Goal: Information Seeking & Learning: Check status

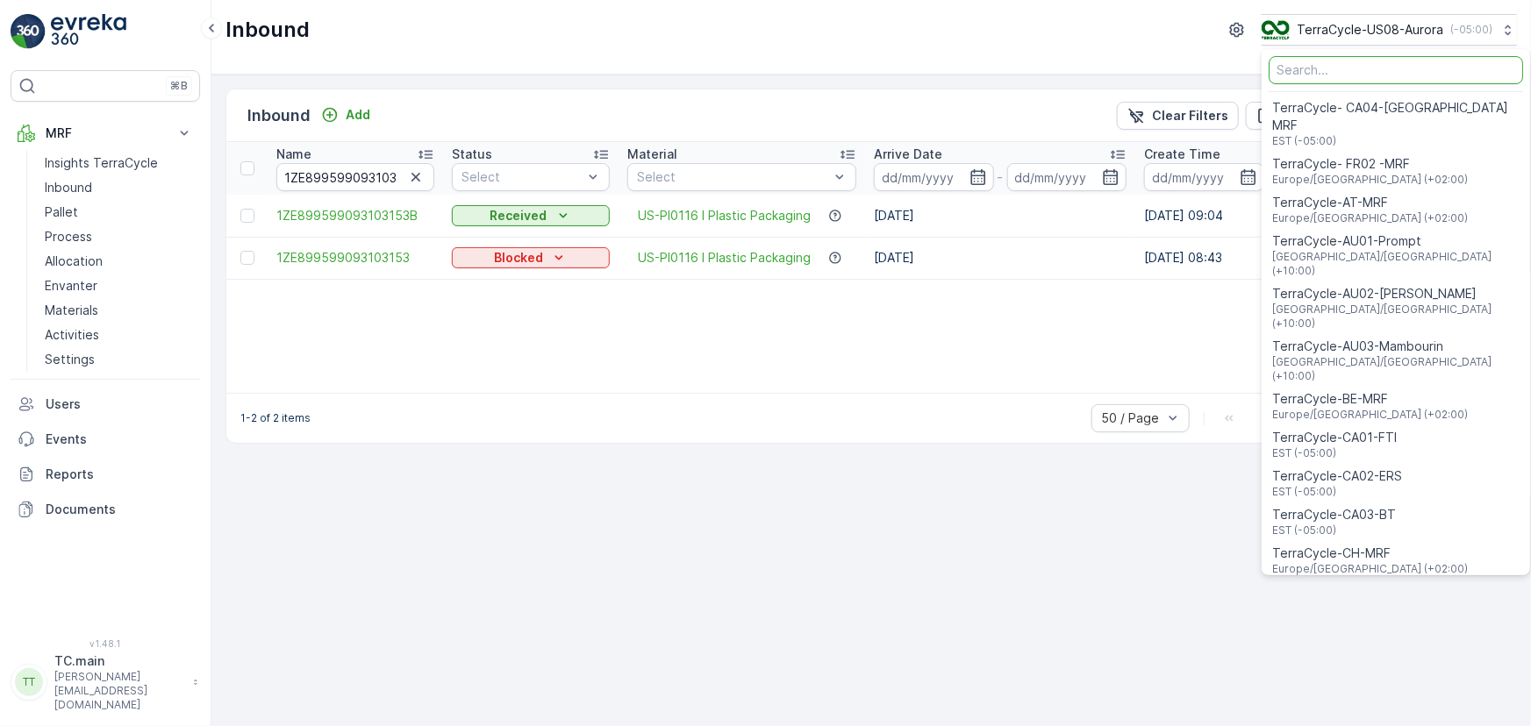
scroll to position [0, 1573]
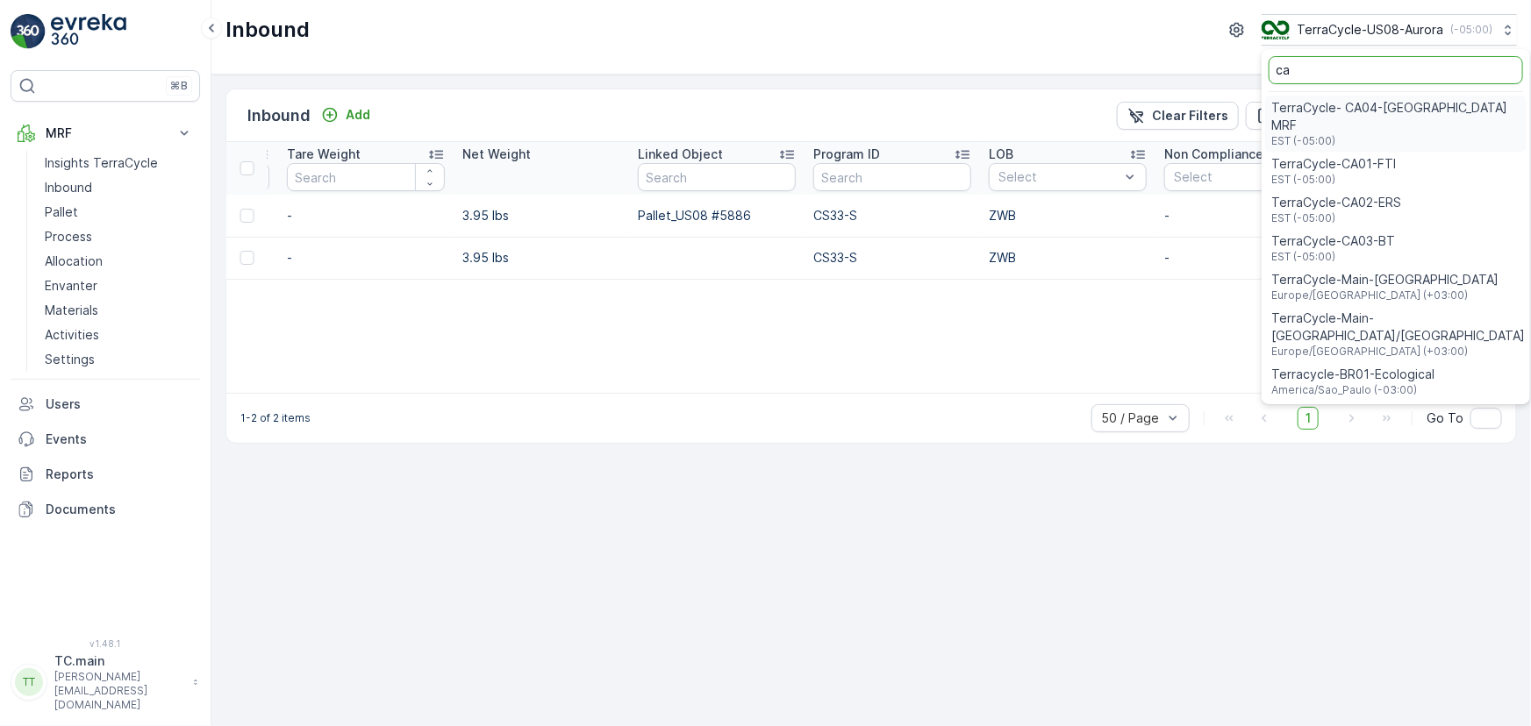
type input "ca"
click at [1393, 154] on div "TerraCycle-CA01-FTI EST (-05:00)" at bounding box center [1395, 171] width 261 height 39
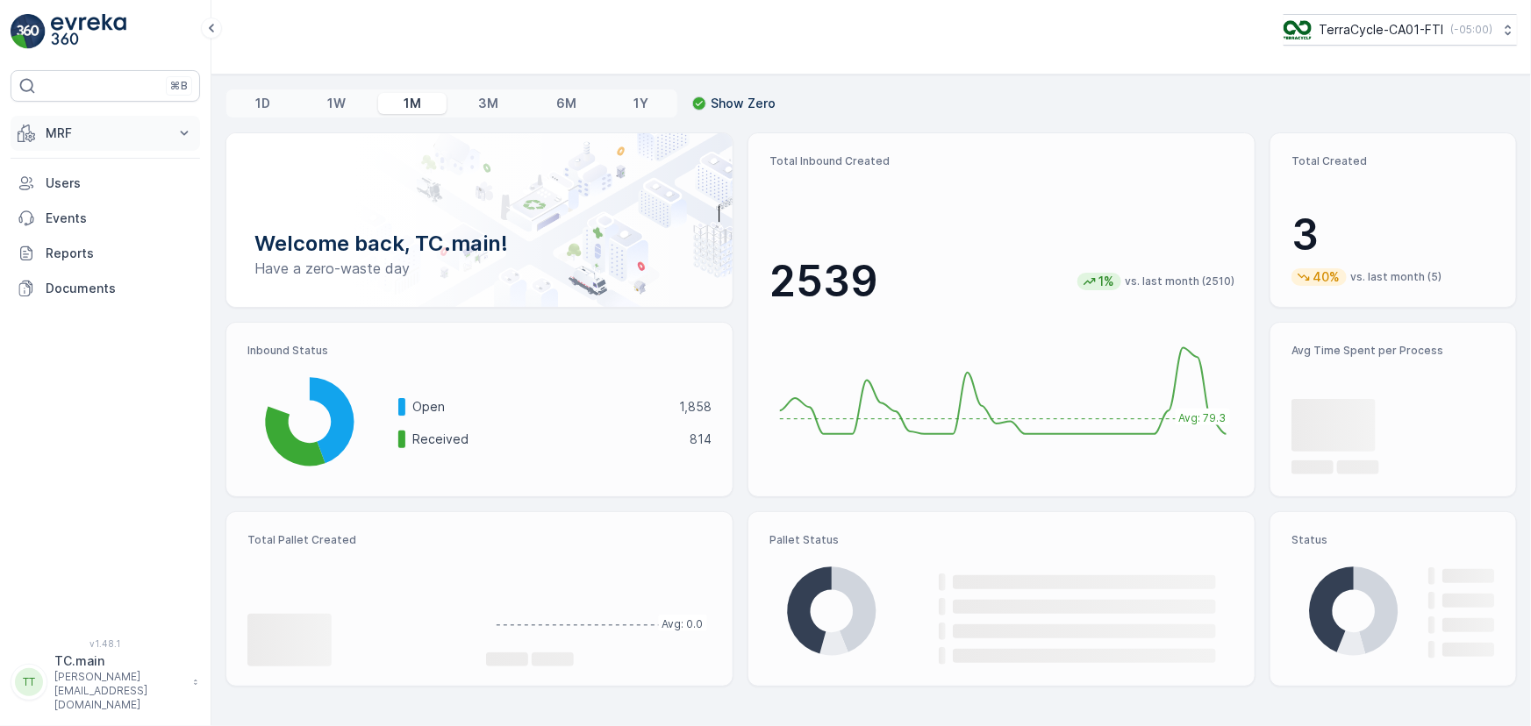
click at [111, 132] on p "MRF" at bounding box center [105, 134] width 119 height 18
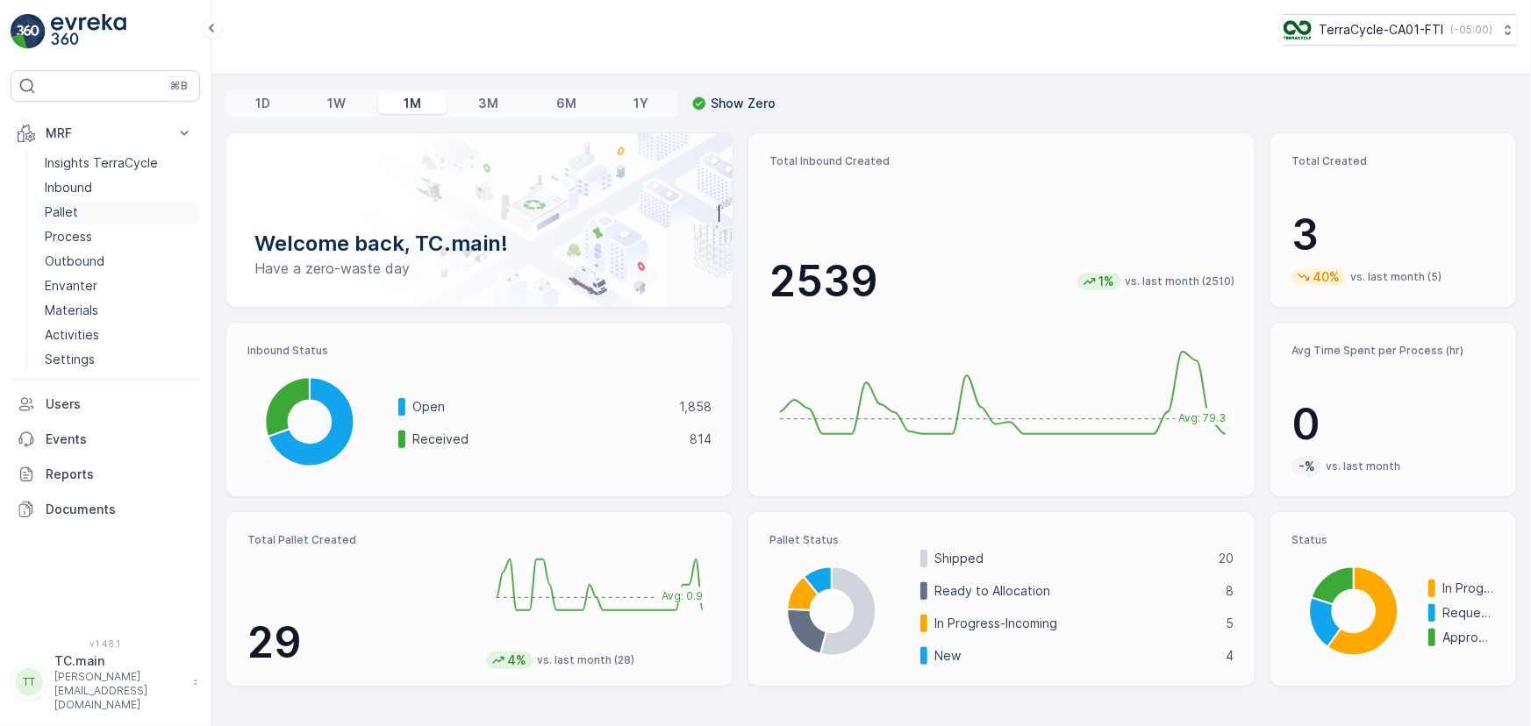
click at [83, 205] on link "Pallet" at bounding box center [119, 212] width 162 height 25
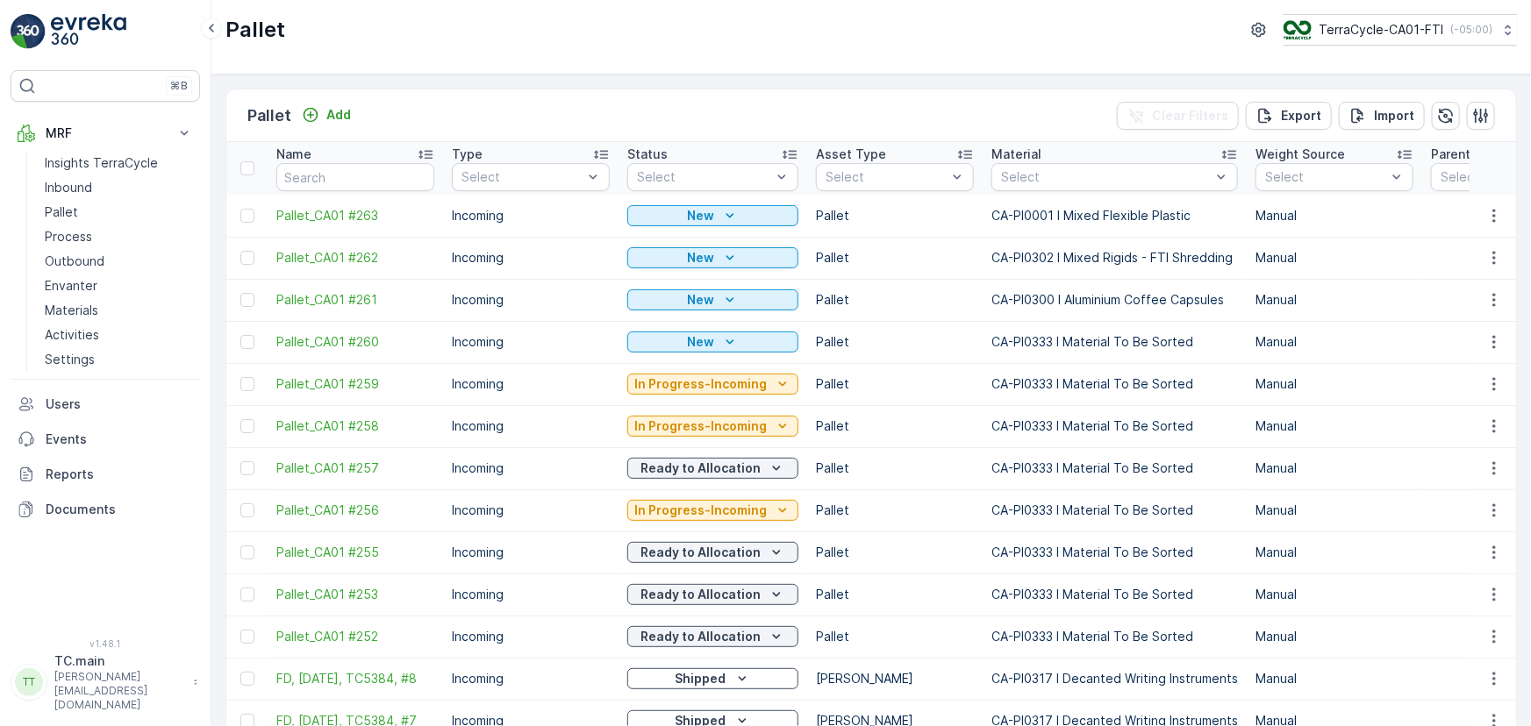
click at [921, 388] on td "Pallet" at bounding box center [894, 384] width 175 height 42
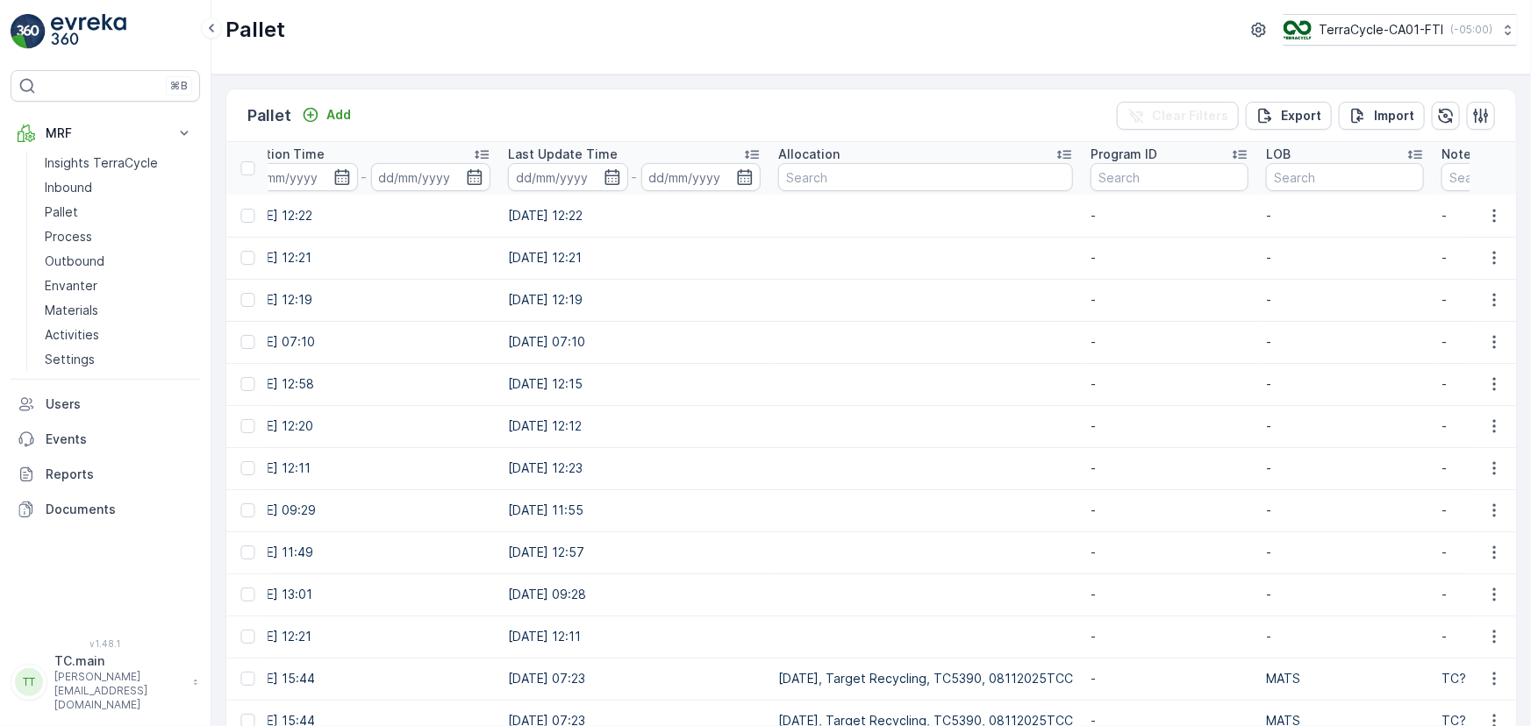
scroll to position [0, 2073]
click at [1318, 188] on input "text" at bounding box center [1342, 177] width 158 height 28
type input "MATS"
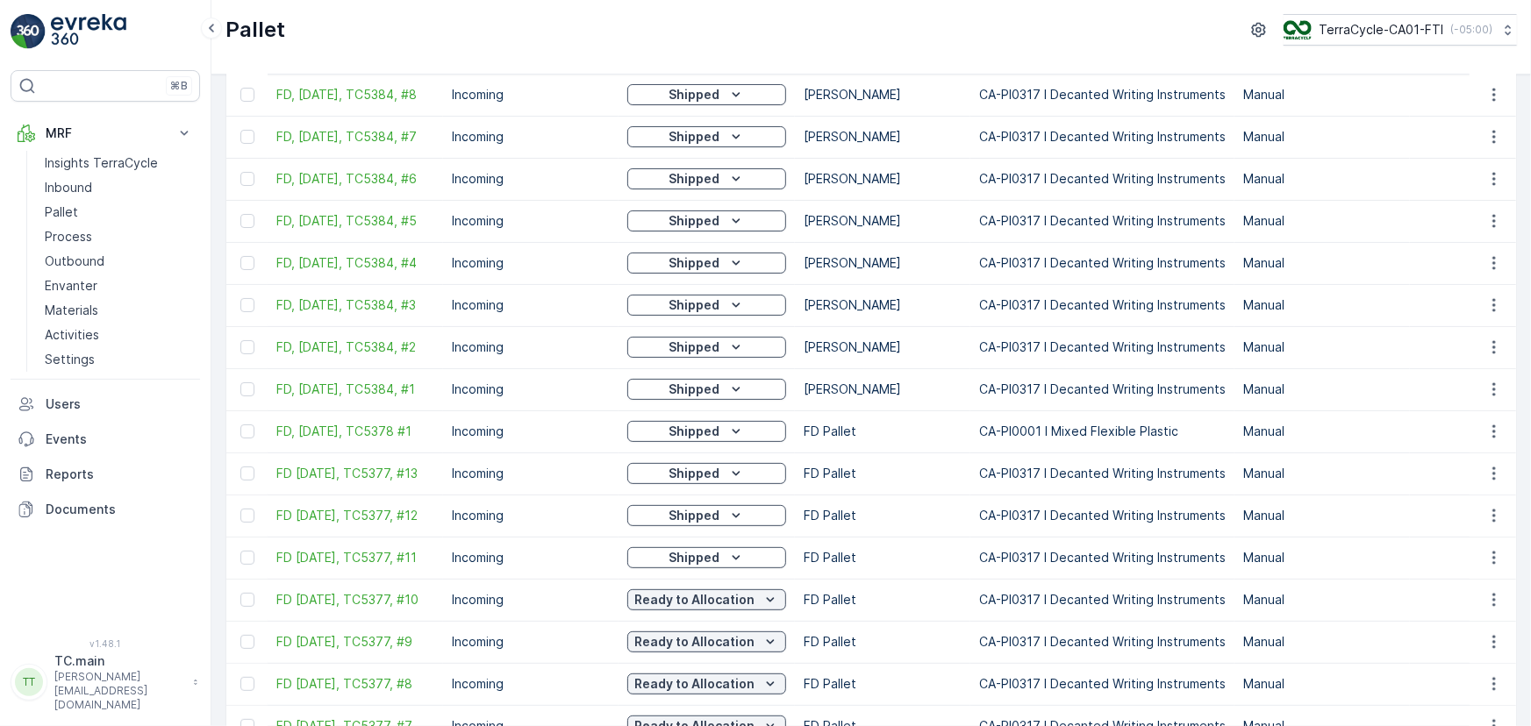
scroll to position [159, 0]
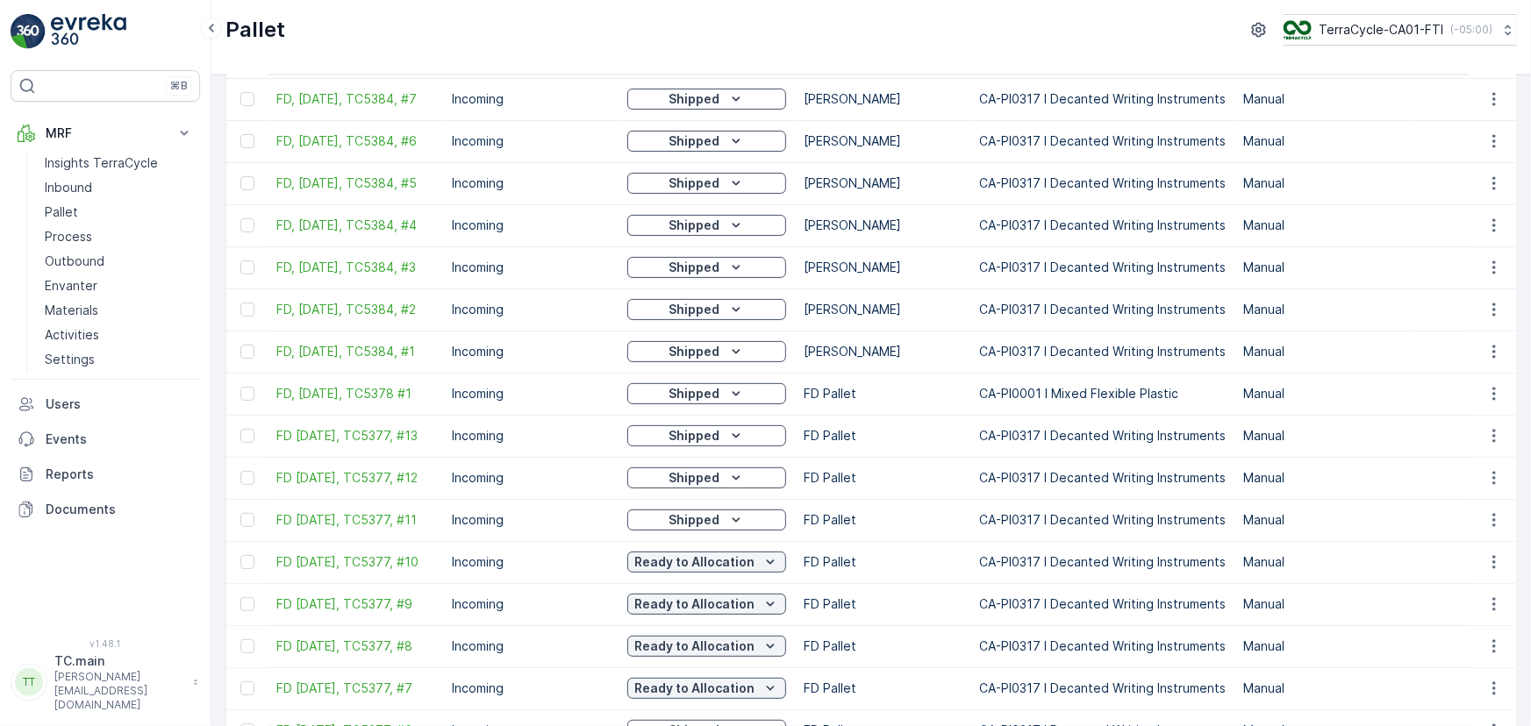
click at [1080, 499] on td "CA-PI0317 I Decanted Writing Instruments" at bounding box center [1102, 478] width 264 height 42
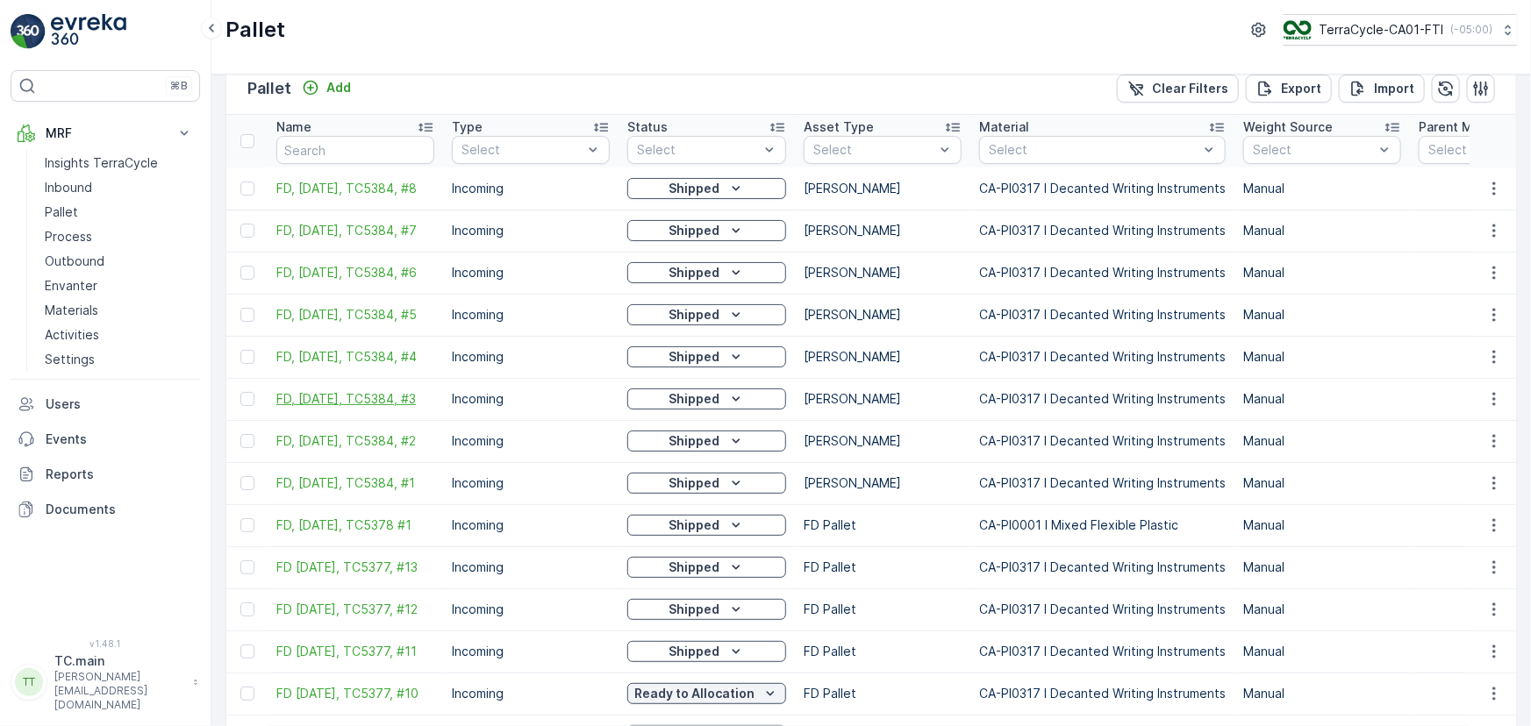
scroll to position [0, 0]
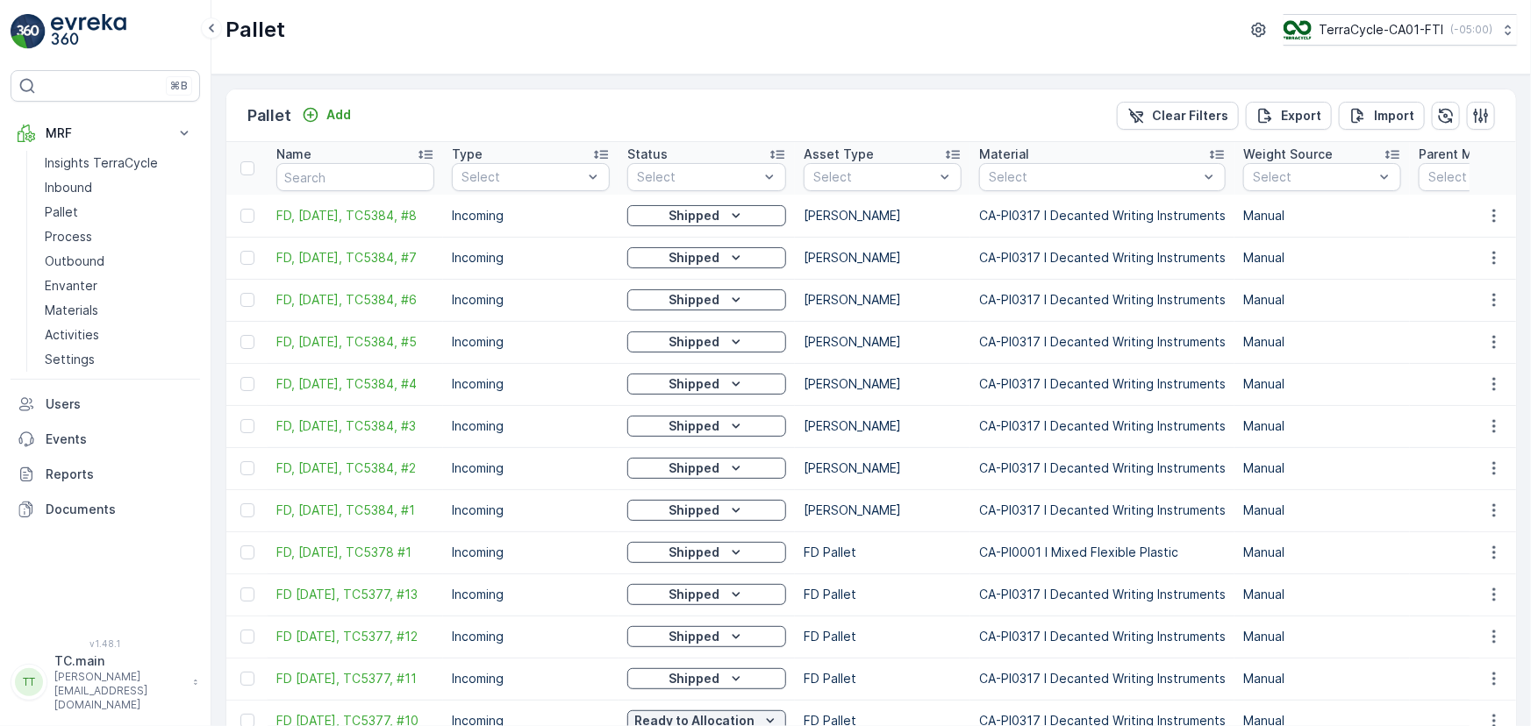
click at [933, 421] on td "Gaylord" at bounding box center [882, 426] width 175 height 42
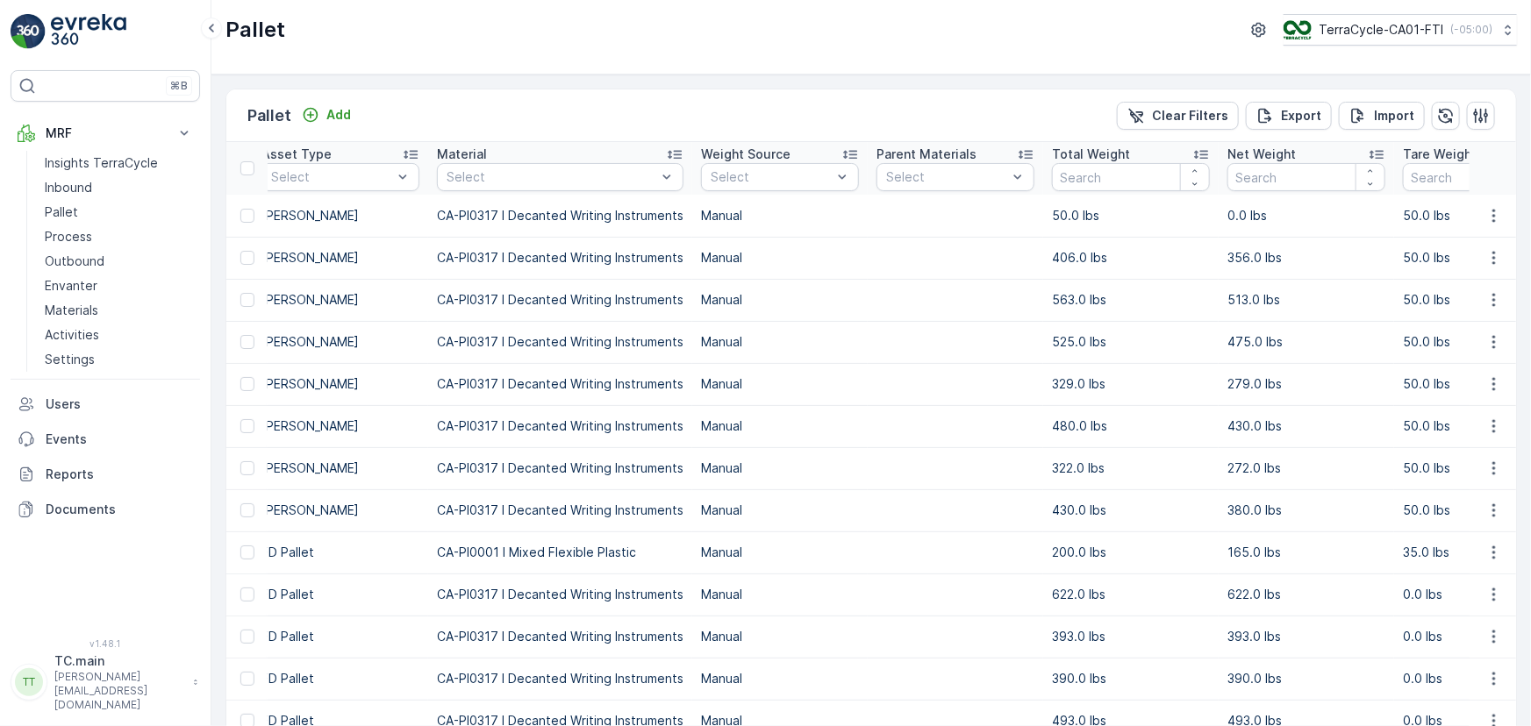
click at [974, 324] on td at bounding box center [955, 342] width 175 height 42
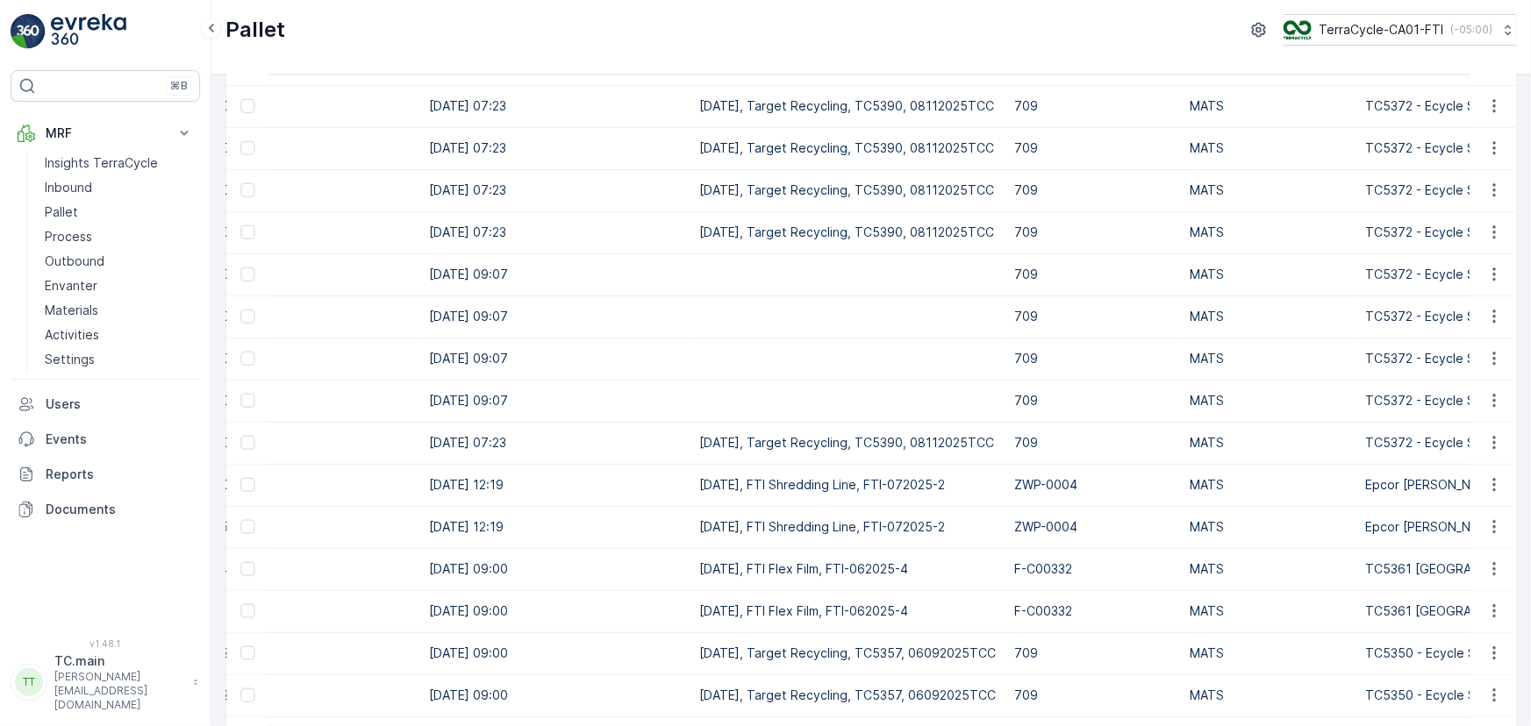
scroll to position [1276, 0]
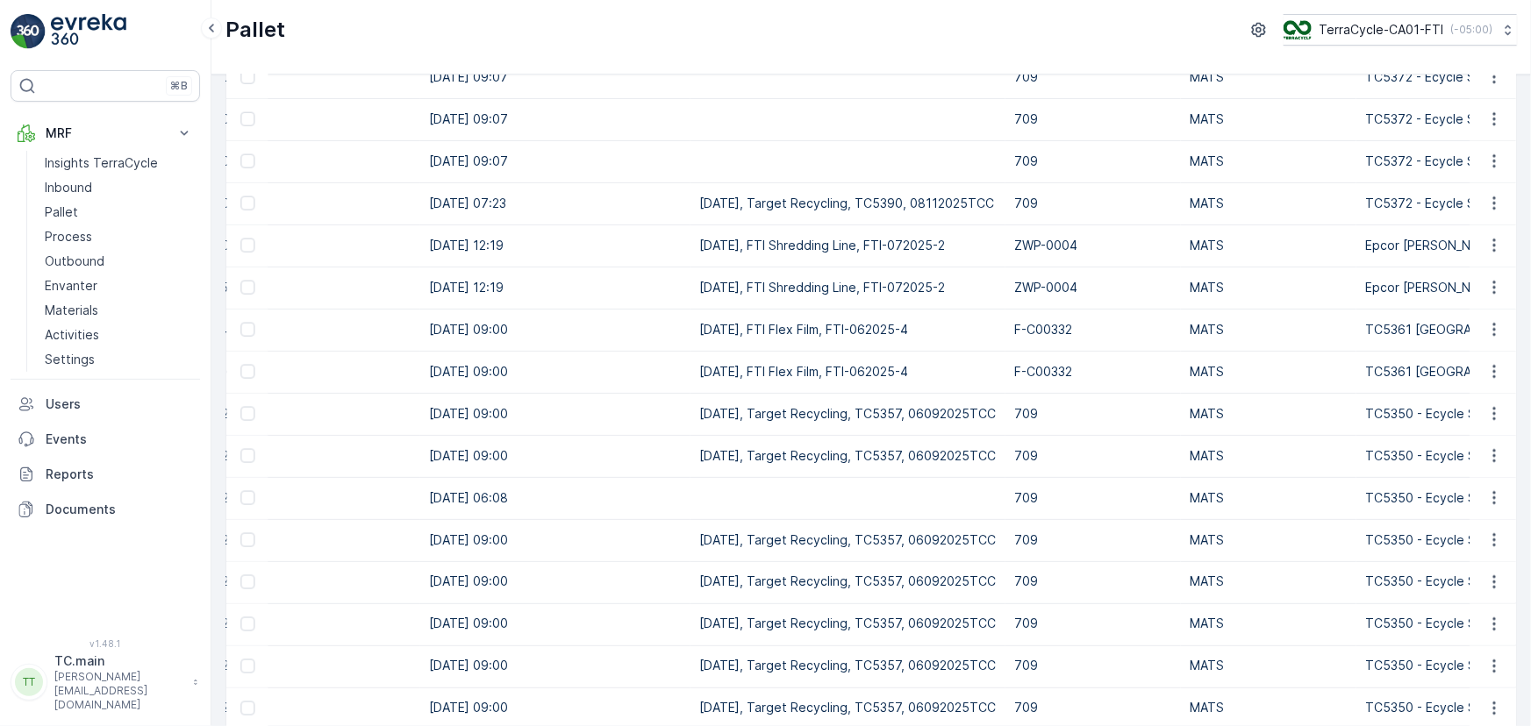
click at [990, 335] on td "06/01/25, FTI Flex Film, FTI-062025-4" at bounding box center [847, 330] width 315 height 42
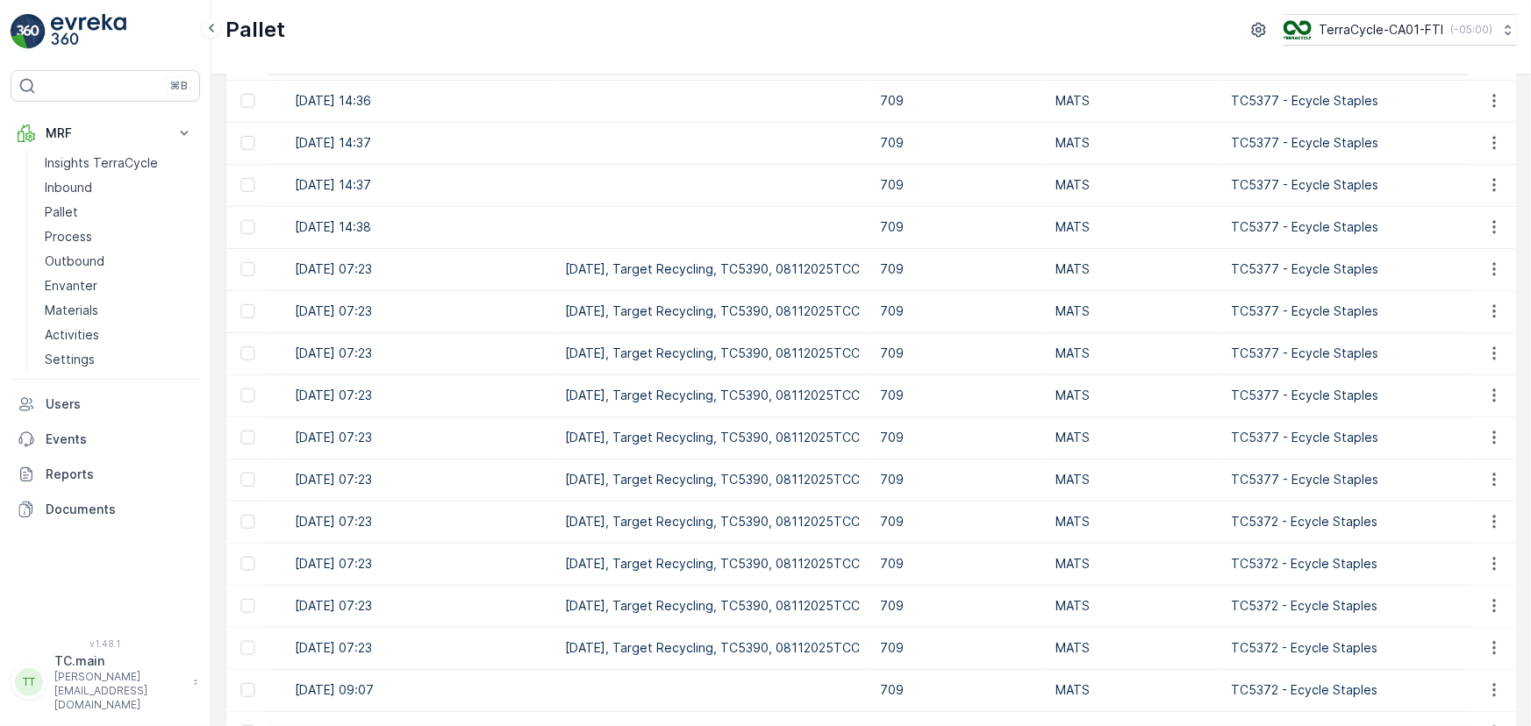
scroll to position [398, 0]
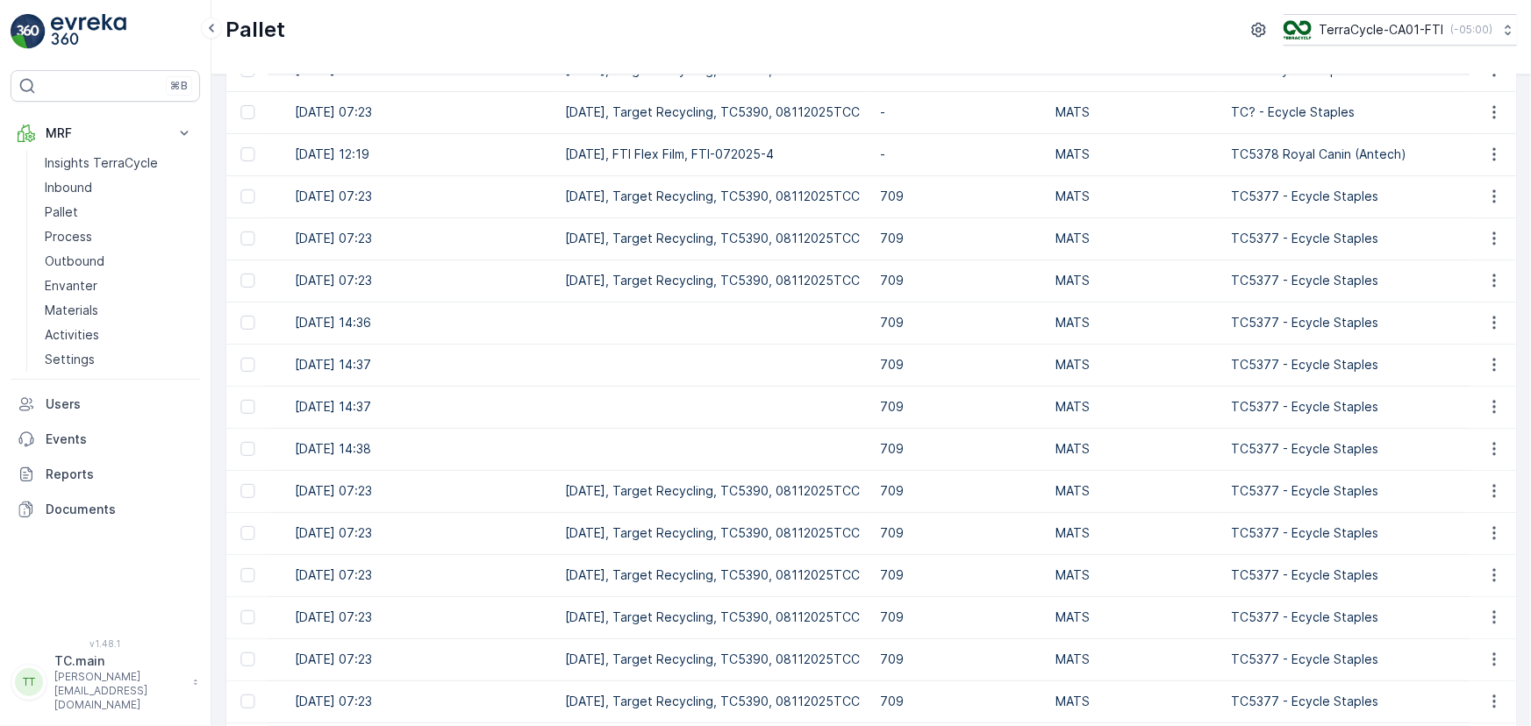
click at [999, 496] on td "709" at bounding box center [958, 491] width 175 height 42
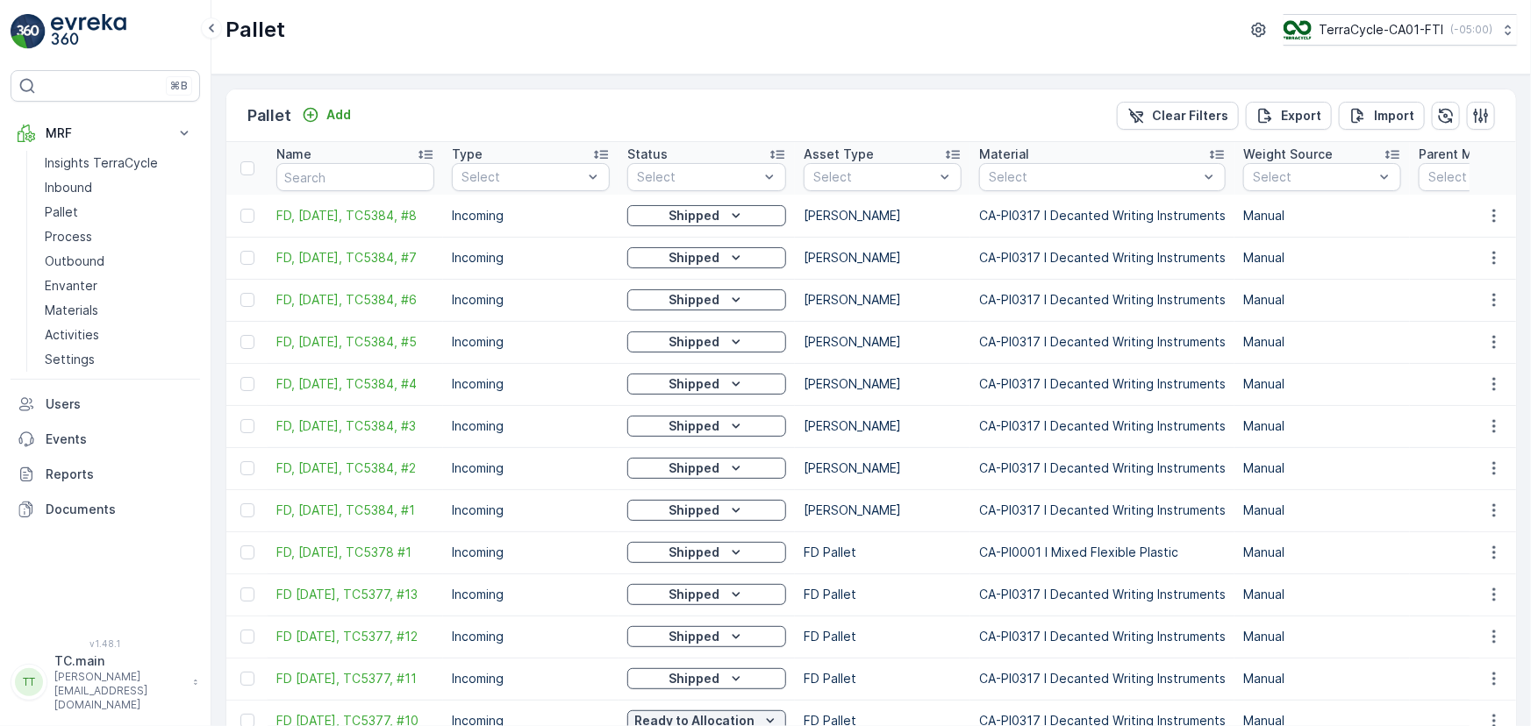
scroll to position [0, 0]
